Goal: Task Accomplishment & Management: Manage account settings

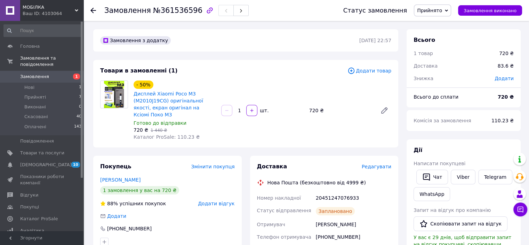
click at [62, 71] on link "Замовлення 1" at bounding box center [43, 77] width 86 height 12
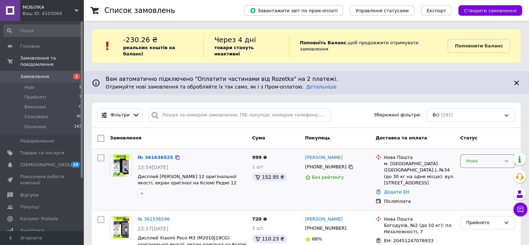
click at [466, 157] on div "Нове" at bounding box center [483, 160] width 35 height 7
click at [467, 169] on li "Прийнято" at bounding box center [488, 175] width 54 height 13
click at [160, 154] on link "№ 361636525" at bounding box center [155, 156] width 35 height 5
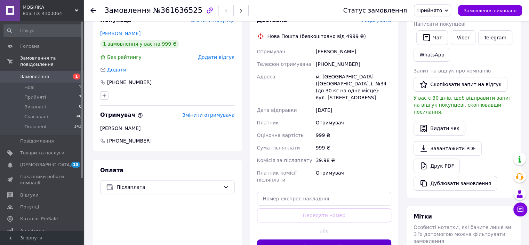
click at [329, 239] on button "Згенерувати ЕН" at bounding box center [324, 246] width 135 height 14
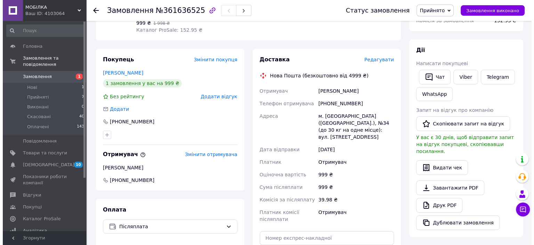
scroll to position [70, 0]
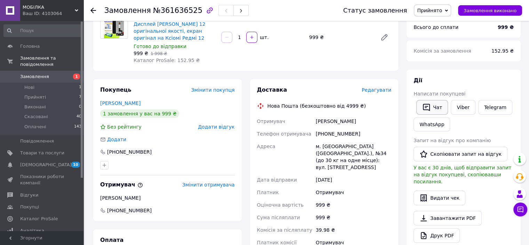
click at [426, 105] on icon "button" at bounding box center [426, 107] width 8 height 8
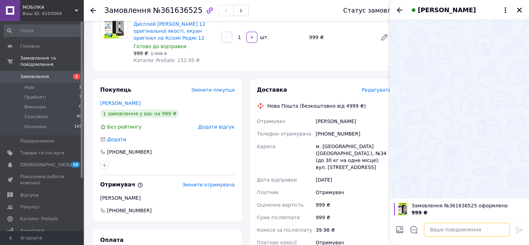
click at [435, 233] on textarea at bounding box center [467, 229] width 86 height 14
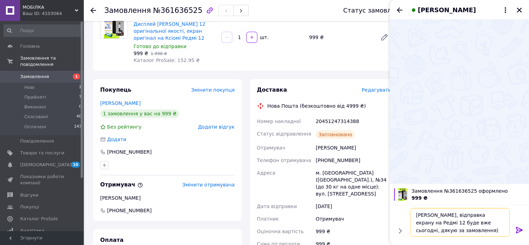
type textarea "[PERSON_NAME], відправка екрану на Редмі 12 буде вже сьогодні, дякую за замовле…"
click at [518, 233] on icon at bounding box center [519, 229] width 8 height 8
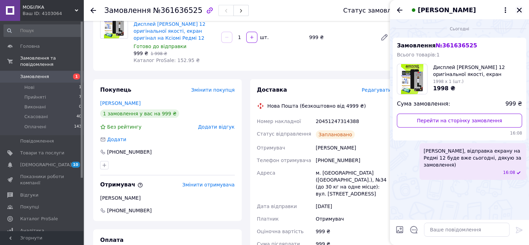
click at [522, 10] on icon "Закрити" at bounding box center [519, 10] width 6 height 6
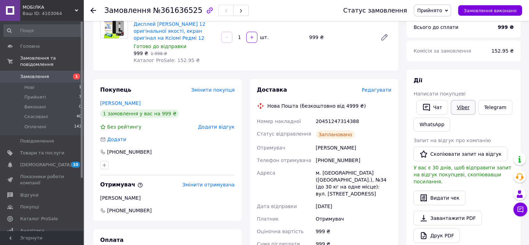
click at [456, 104] on link "Viber" at bounding box center [463, 107] width 24 height 15
drag, startPoint x: 369, startPoint y: 227, endPoint x: 372, endPoint y: 221, distance: 6.4
click at [369, 227] on div "999 ₴" at bounding box center [354, 231] width 78 height 13
click at [375, 81] on div "Доставка Редагувати Нова Пошта (безкоштовно від 4999 ₴) Номер накладної 2045124…" at bounding box center [324, 200] width 149 height 242
click at [376, 89] on span "Редагувати" at bounding box center [377, 90] width 30 height 6
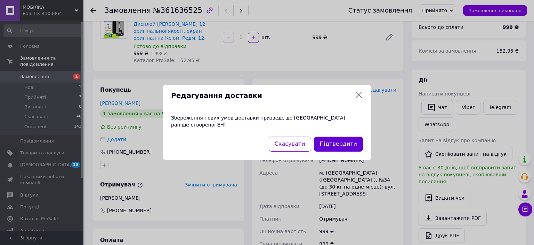
click at [348, 144] on button "Підтвердити" at bounding box center [338, 143] width 49 height 15
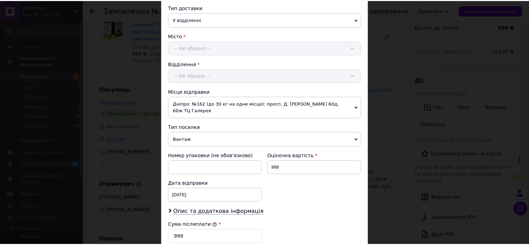
scroll to position [278, 0]
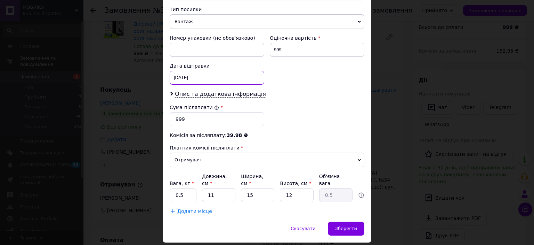
click at [193, 71] on div "[DATE] < 2025 > < Сентябрь > Пн Вт Ср Чт Пт Сб Вс 1 2 3 4 5 6 7 8 9 10 11 12 13…" at bounding box center [217, 78] width 95 height 14
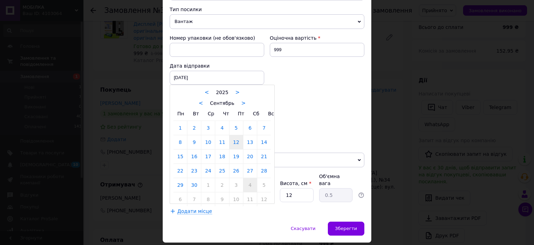
click at [244, 178] on link "4" at bounding box center [251, 185] width 14 height 14
type input "[DATE]"
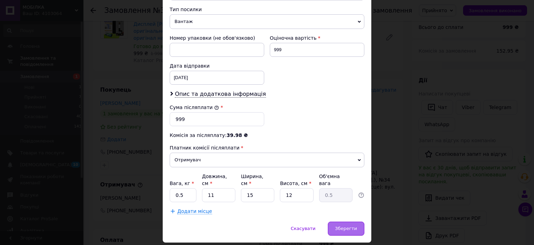
click at [341, 225] on span "Зберегти" at bounding box center [346, 227] width 22 height 5
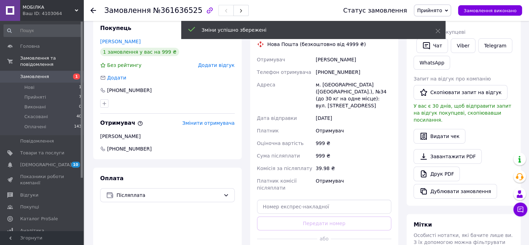
scroll to position [174, 0]
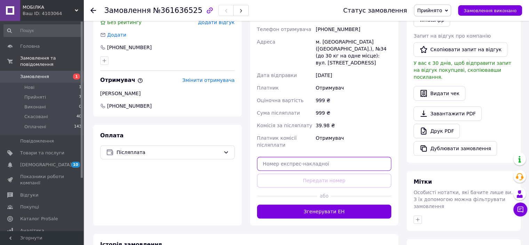
click at [312, 160] on input "text" at bounding box center [324, 164] width 135 height 14
paste input "20451247315127"
type input "20451247315127"
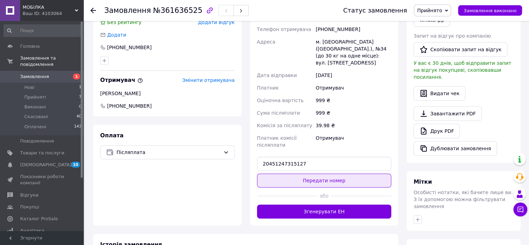
click at [319, 174] on button "Передати номер" at bounding box center [324, 180] width 135 height 14
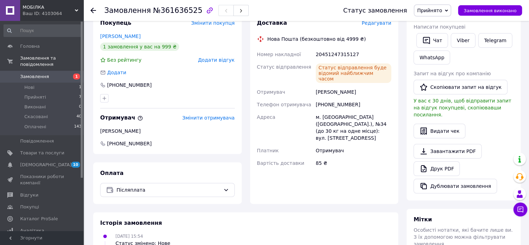
scroll to position [0, 0]
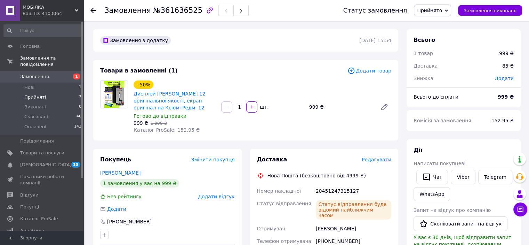
click at [71, 92] on li "Прийняті 7" at bounding box center [43, 97] width 86 height 10
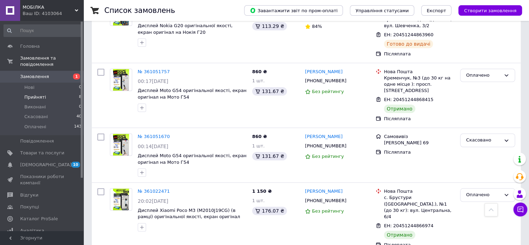
click at [46, 92] on li "Прийняті 8" at bounding box center [43, 97] width 86 height 10
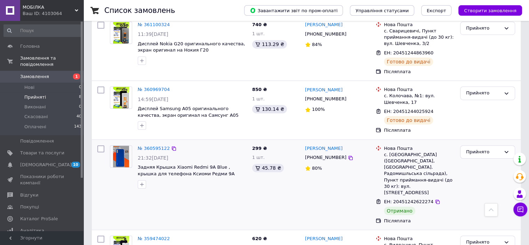
scroll to position [468, 0]
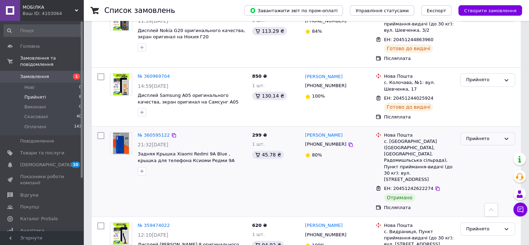
click at [480, 135] on div "Прийнято" at bounding box center [483, 138] width 35 height 7
click at [474, 172] on li "Оплачено" at bounding box center [488, 178] width 54 height 13
